Goal: Task Accomplishment & Management: Manage account settings

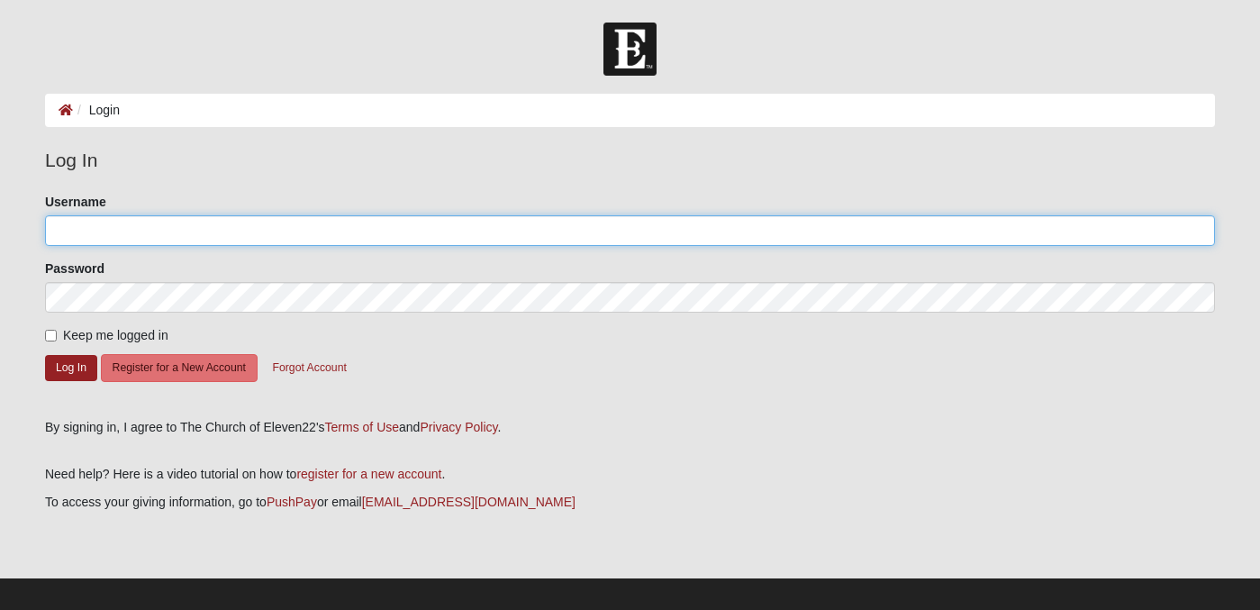
type input "denisha.rouse@gmail.com"
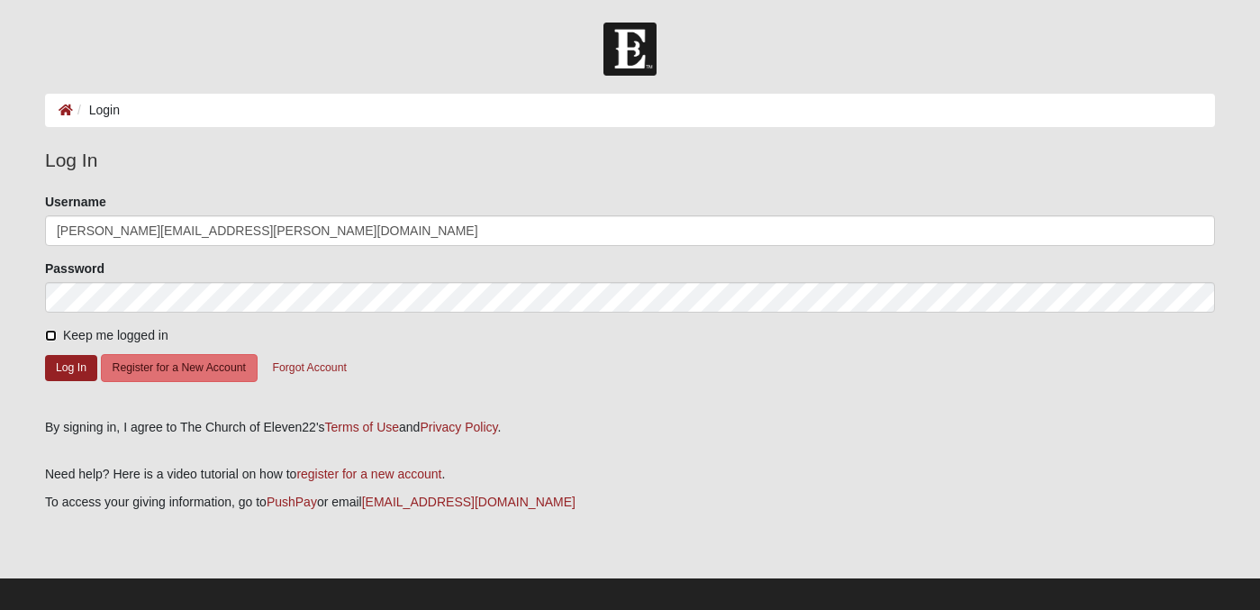
click at [53, 331] on input "Keep me logged in" at bounding box center [51, 336] width 12 height 12
checkbox input "true"
click at [61, 370] on button "Log In" at bounding box center [71, 368] width 52 height 26
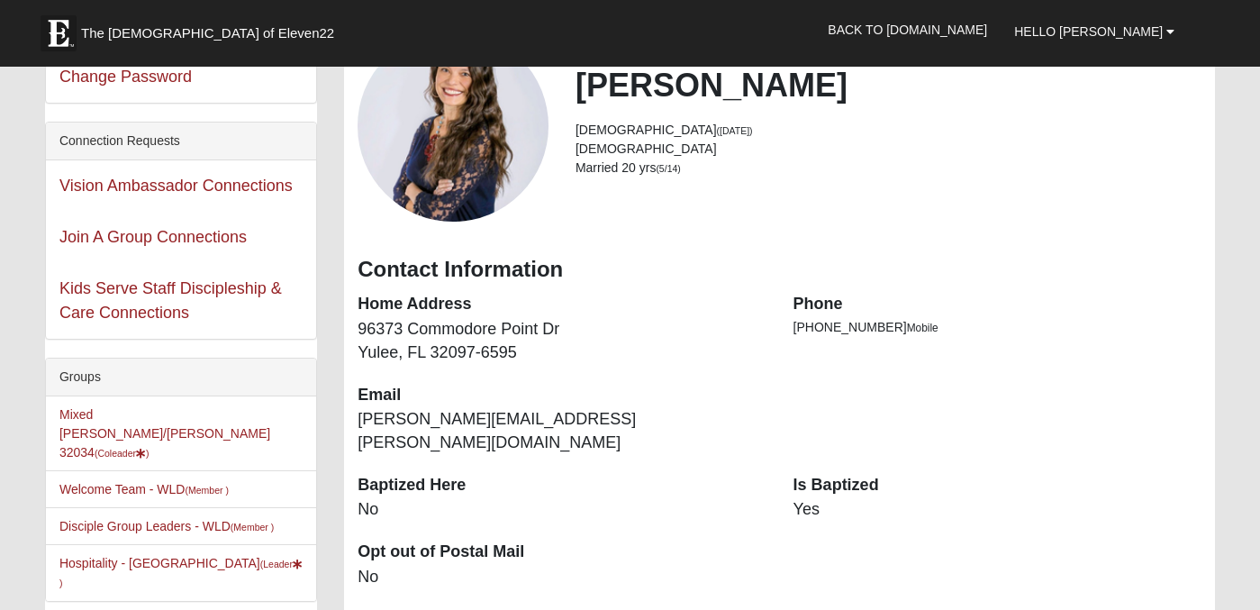
scroll to position [195, 0]
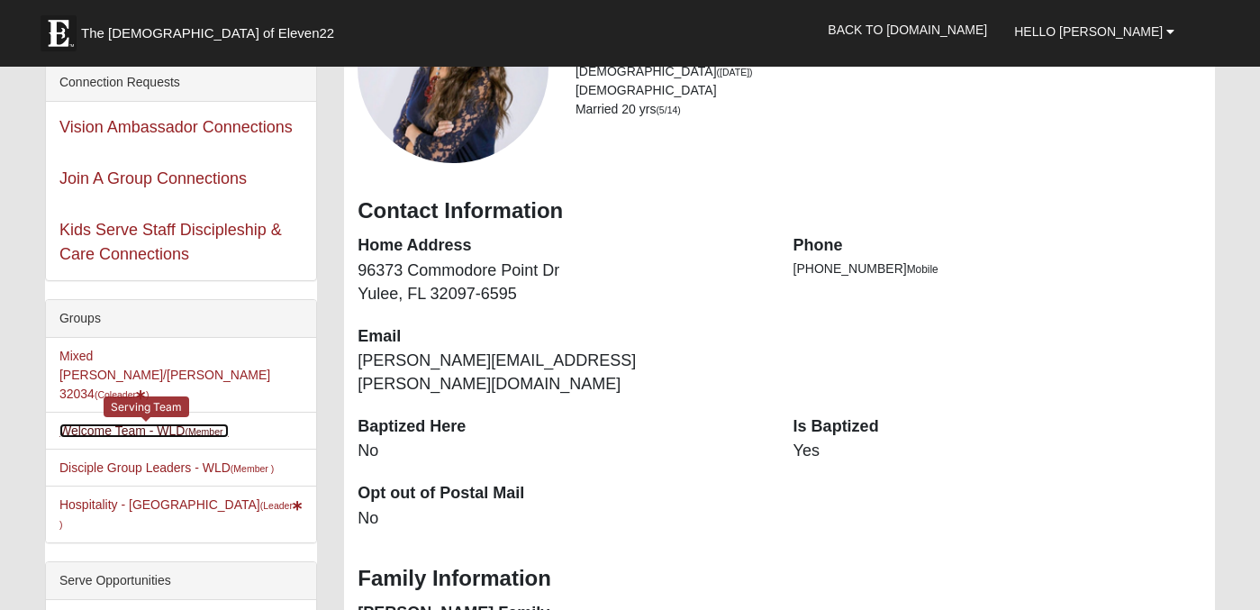
click at [92, 423] on link "Welcome Team - WLD (Member )" at bounding box center [143, 430] width 169 height 14
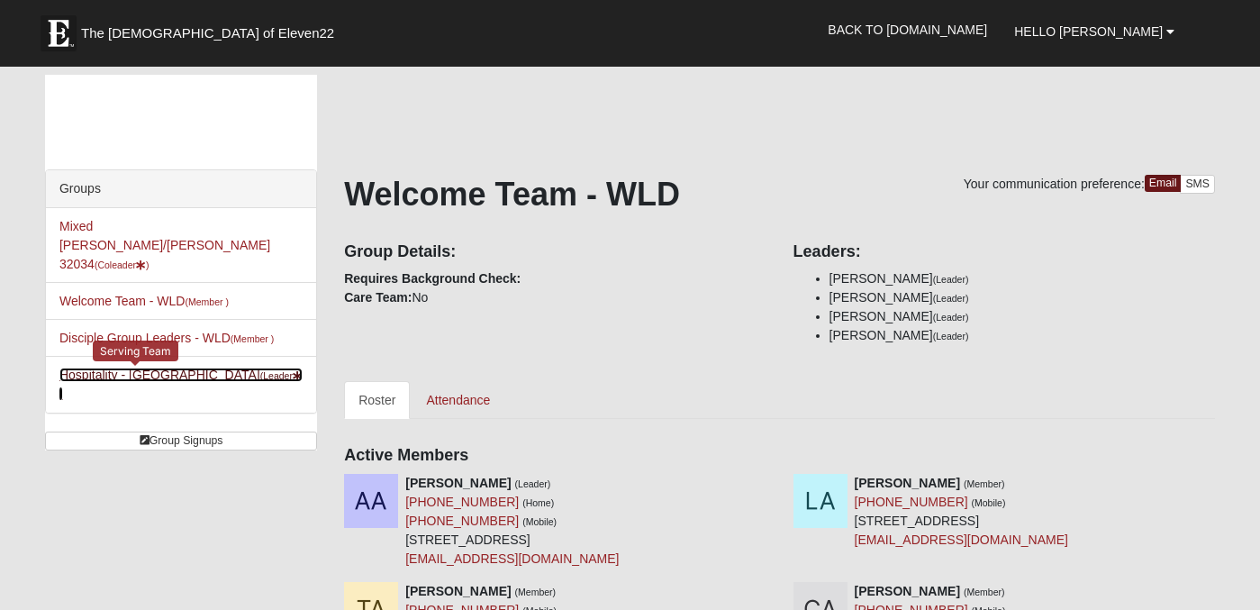
click at [98, 367] on link "Hospitality - WLD (Leader )" at bounding box center [180, 383] width 243 height 33
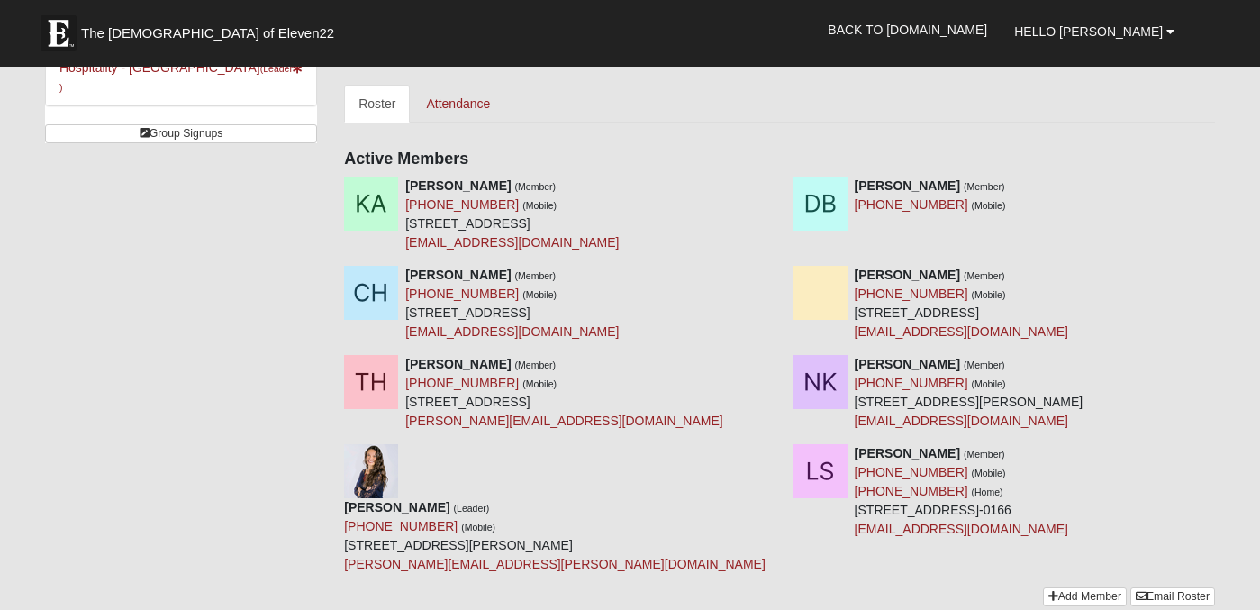
scroll to position [299, 0]
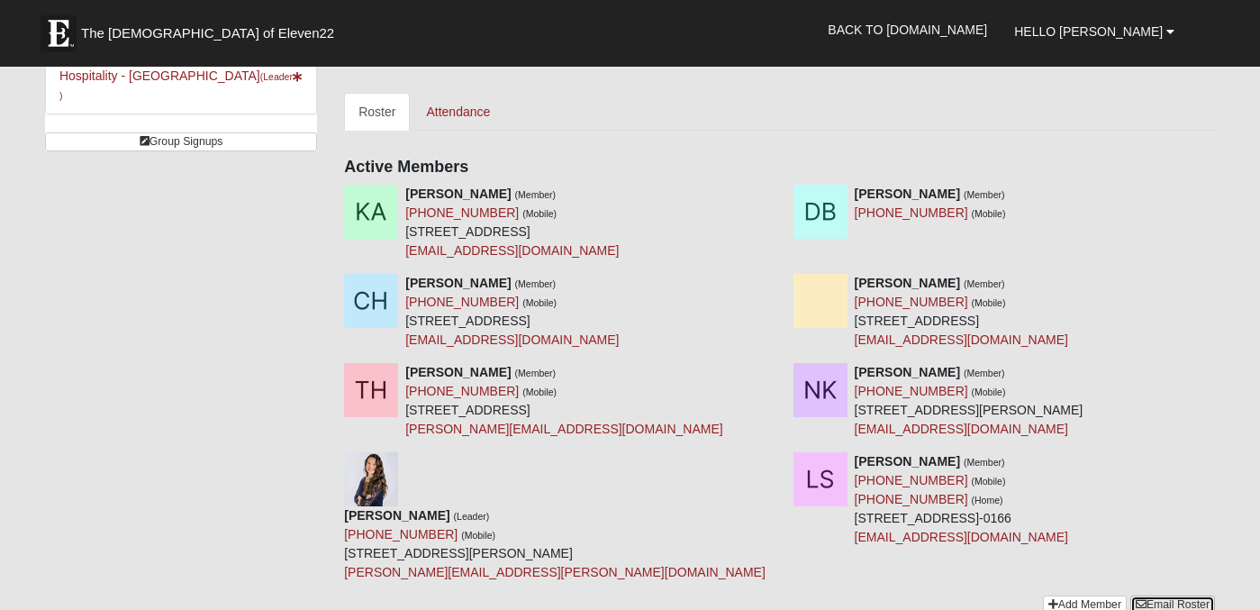
click at [1156, 595] on link "Email Roster" at bounding box center [1172, 604] width 85 height 19
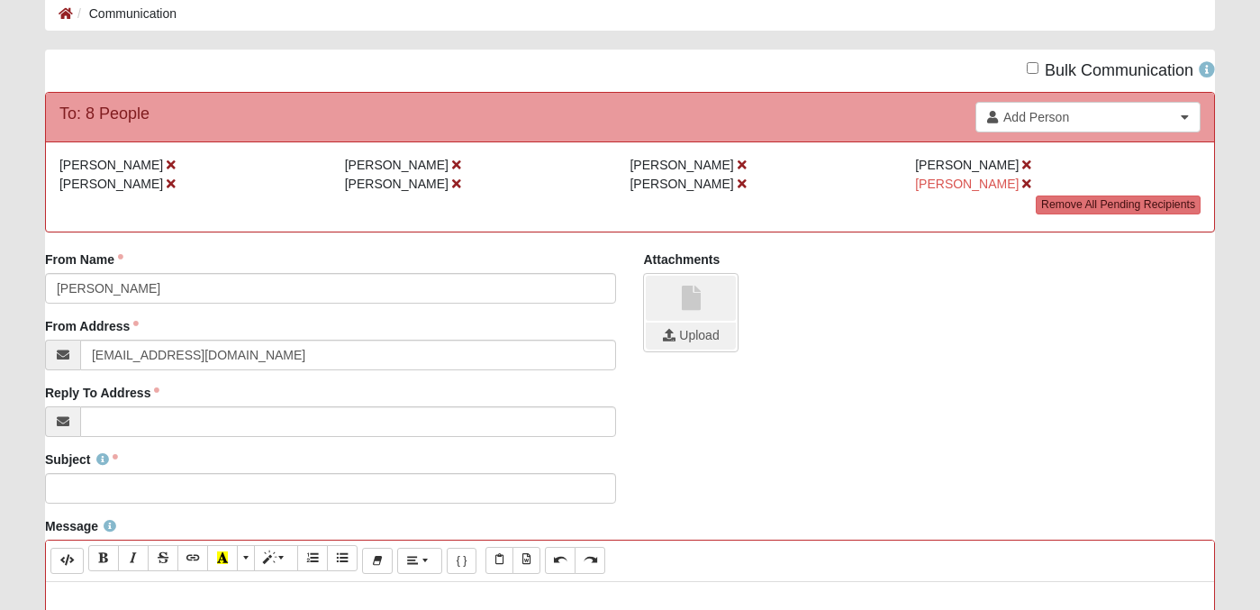
scroll to position [103, 0]
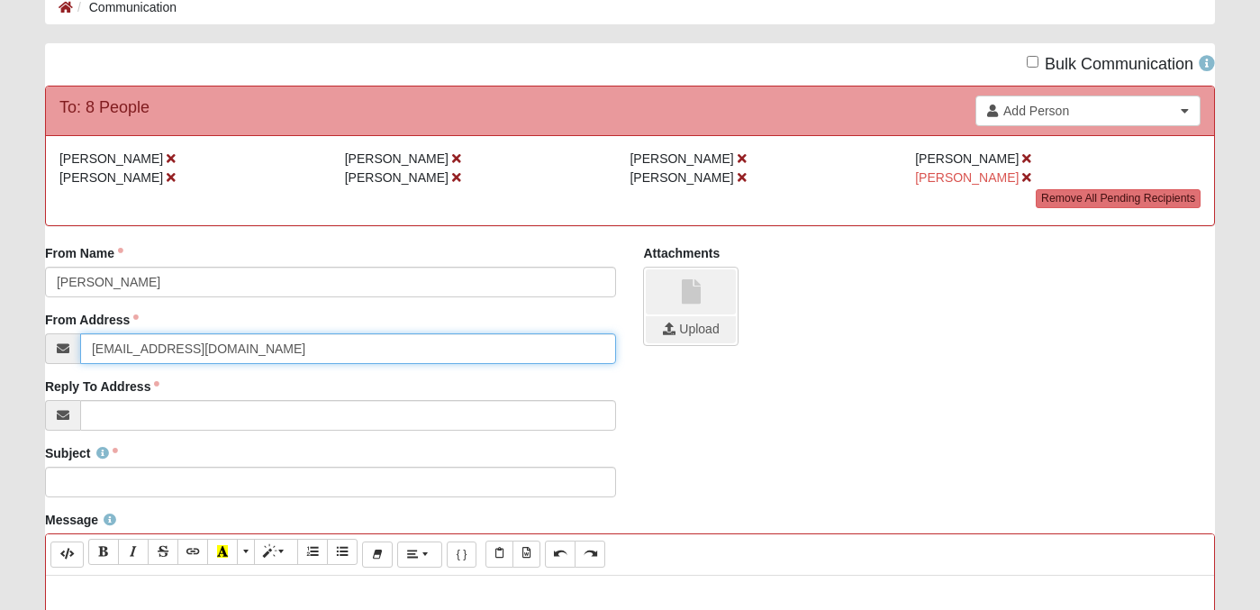
click at [137, 351] on input "info@coe22.com" at bounding box center [348, 348] width 537 height 31
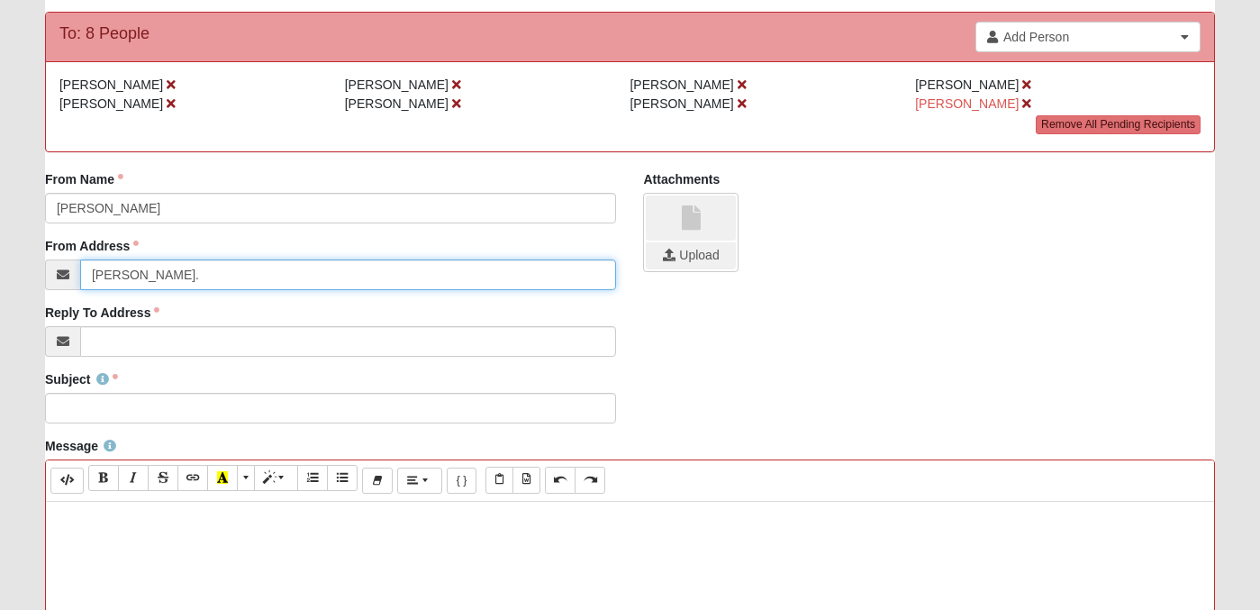
scroll to position [144, 0]
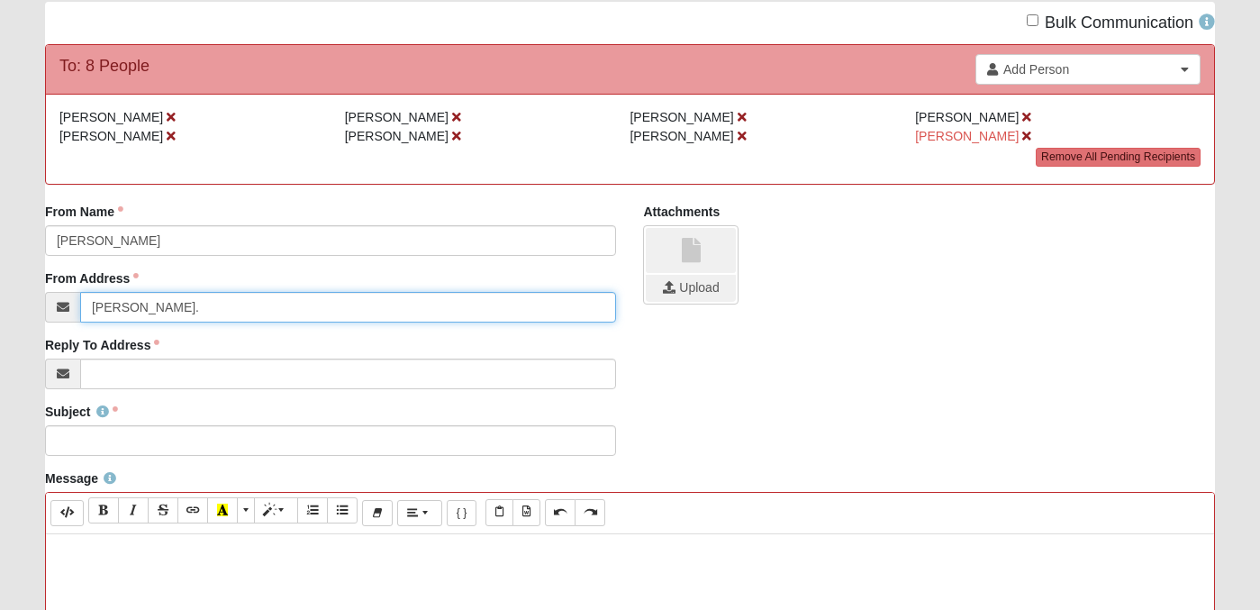
click at [200, 308] on input "Denisha." at bounding box center [348, 307] width 537 height 31
type input "D"
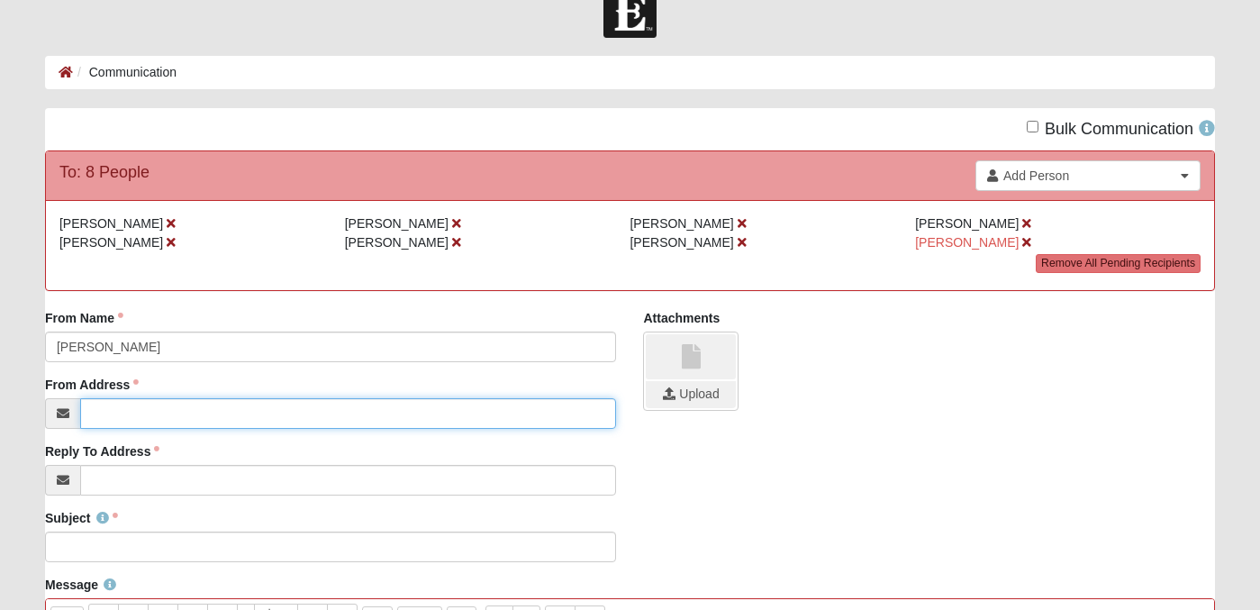
scroll to position [0, 0]
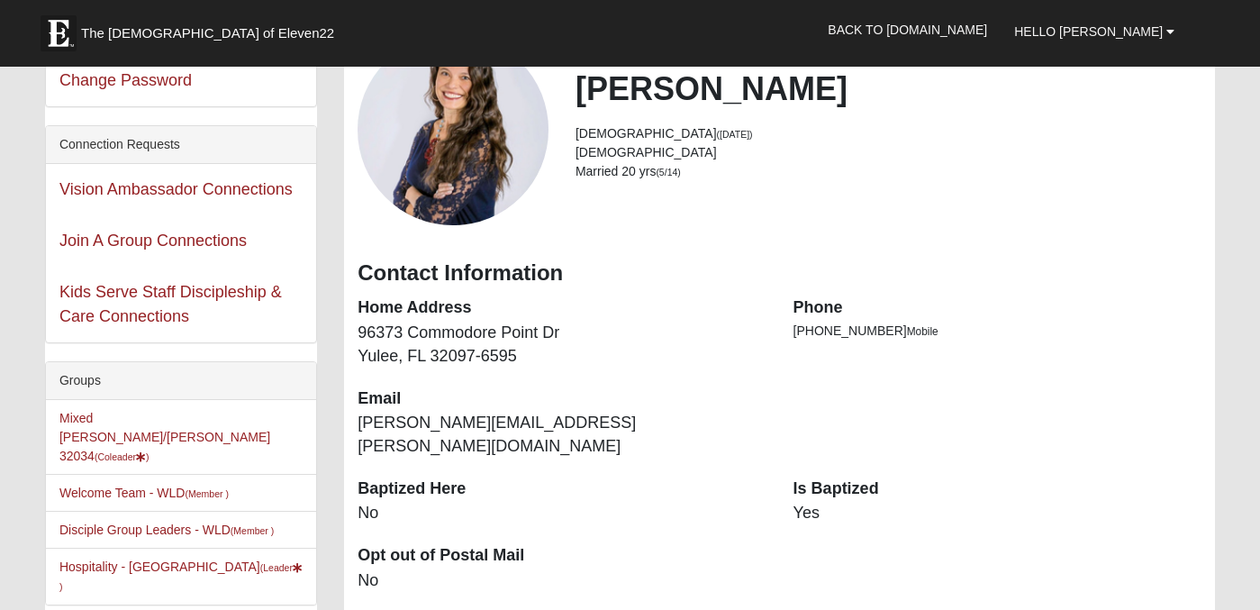
scroll to position [261, 0]
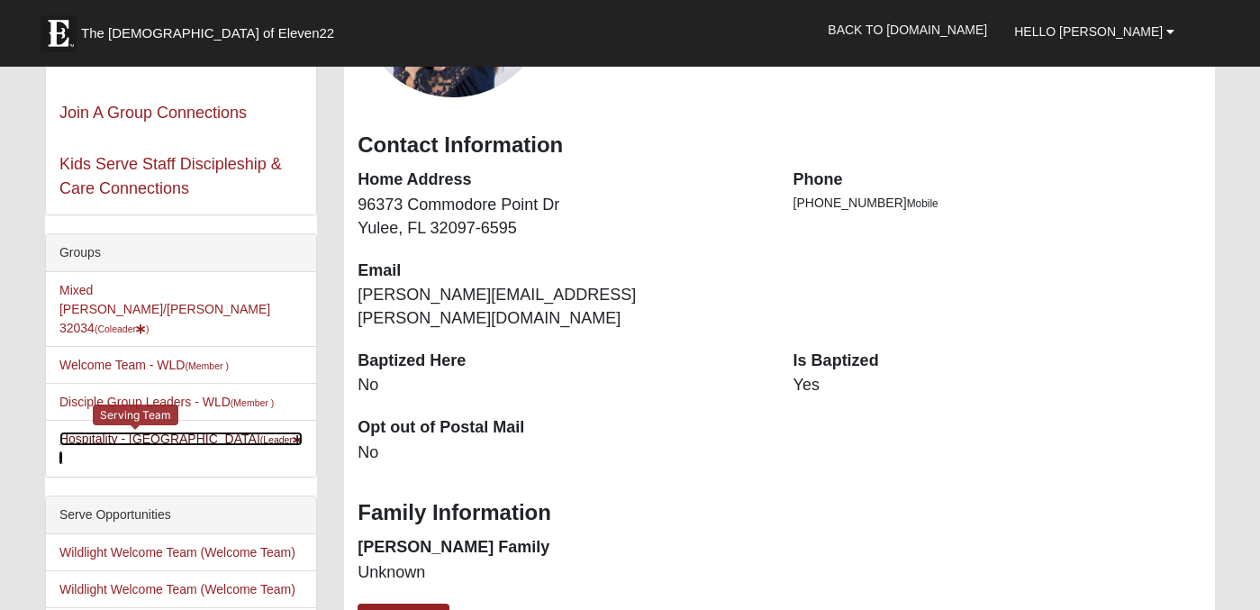
click at [146, 431] on link "Hospitality - WLD (Leader )" at bounding box center [180, 447] width 243 height 33
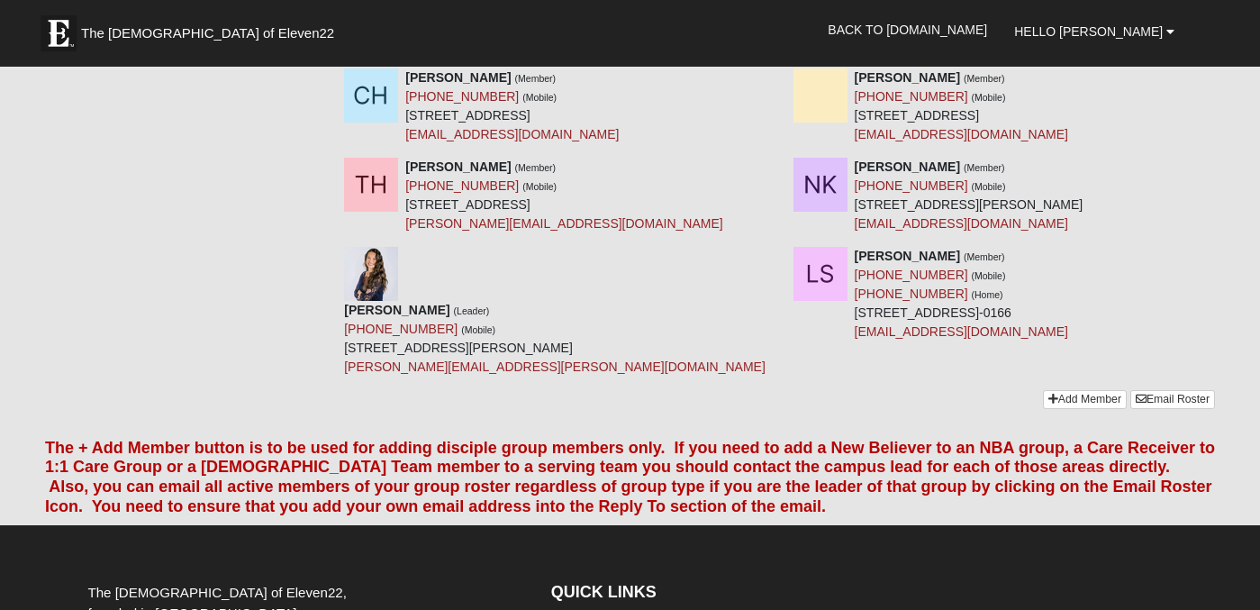
scroll to position [543, 0]
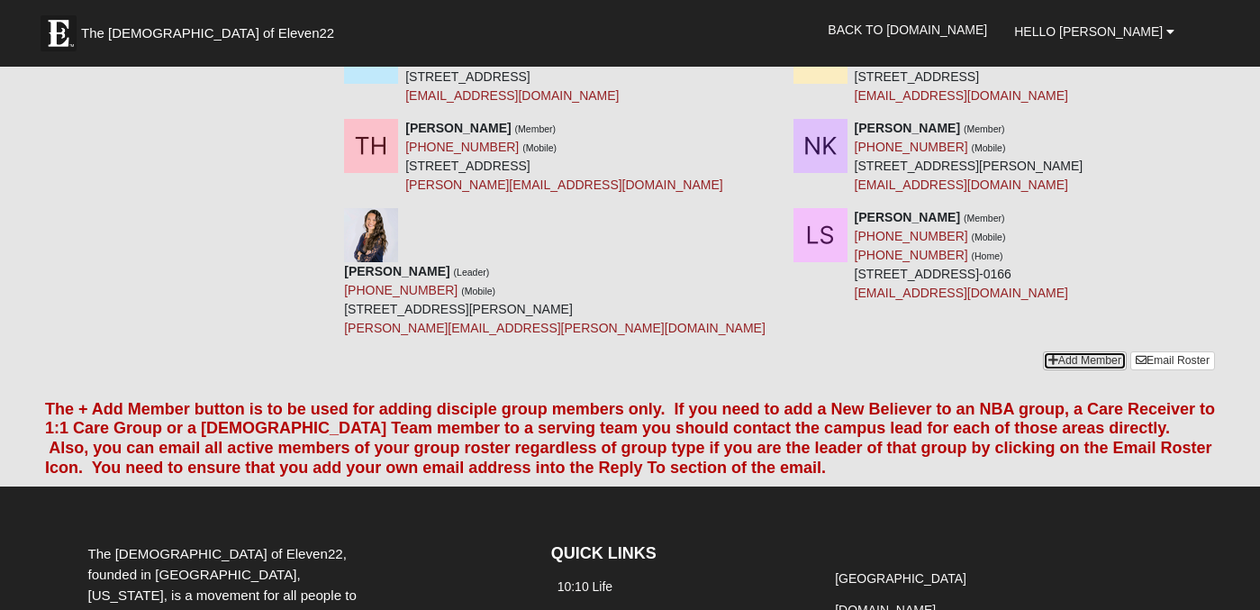
click at [1106, 351] on link "Add Member" at bounding box center [1085, 360] width 84 height 19
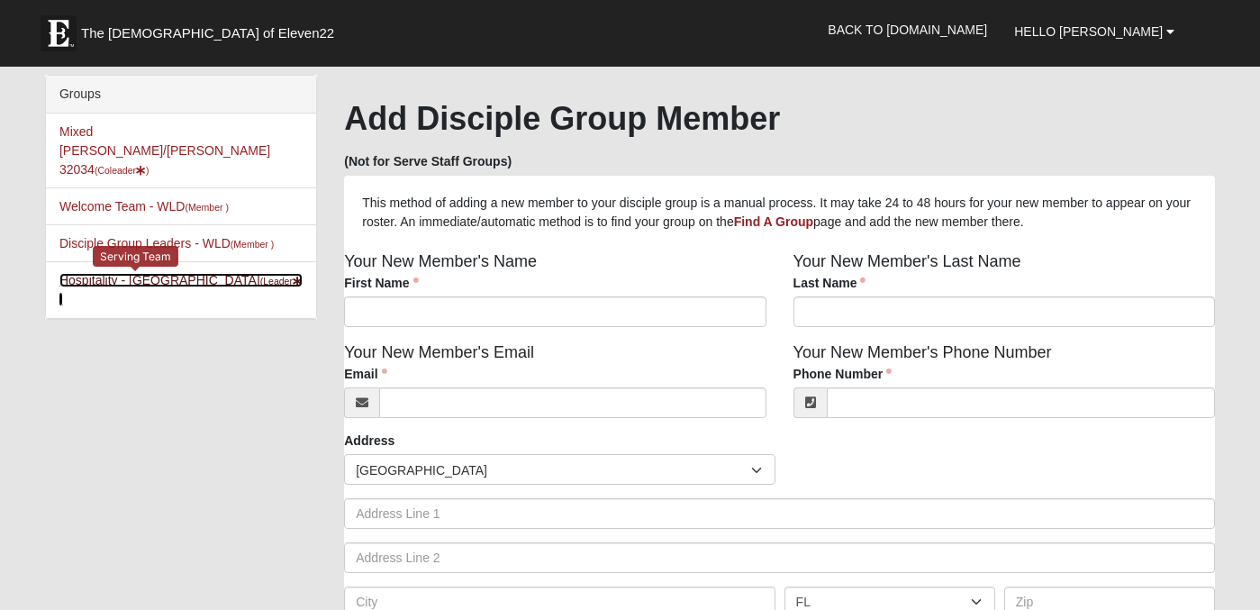
click at [142, 273] on link "Hospitality - WLD (Leader )" at bounding box center [180, 289] width 243 height 33
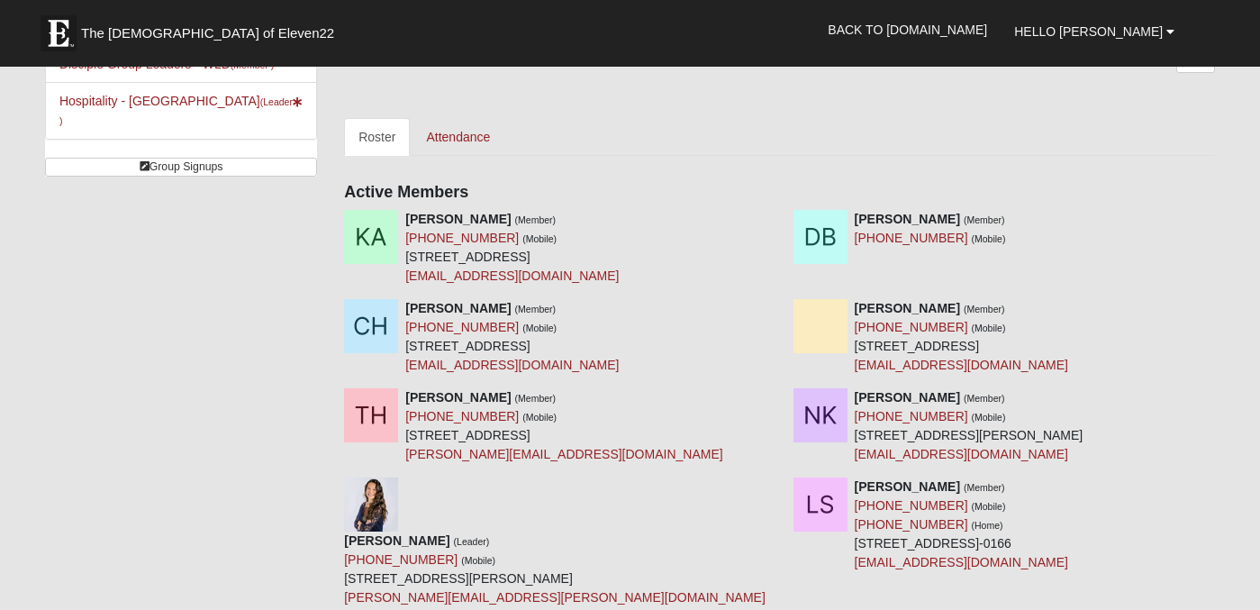
scroll to position [285, 0]
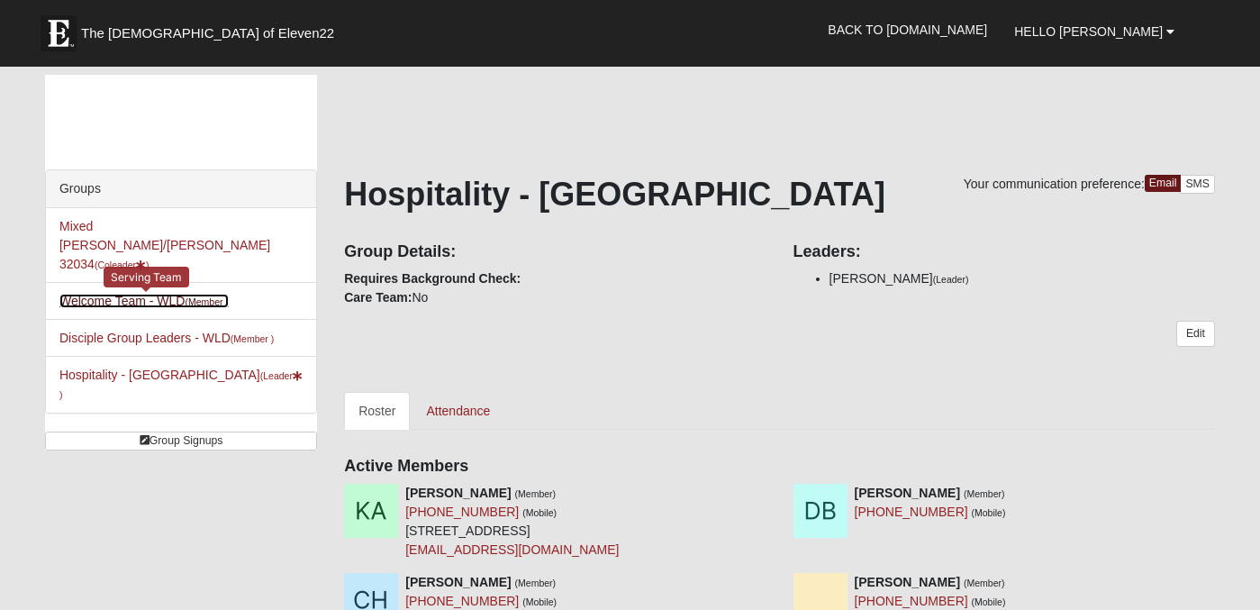
click at [155, 294] on link "Welcome Team - WLD (Member )" at bounding box center [143, 301] width 169 height 14
